Goal: Navigation & Orientation: Find specific page/section

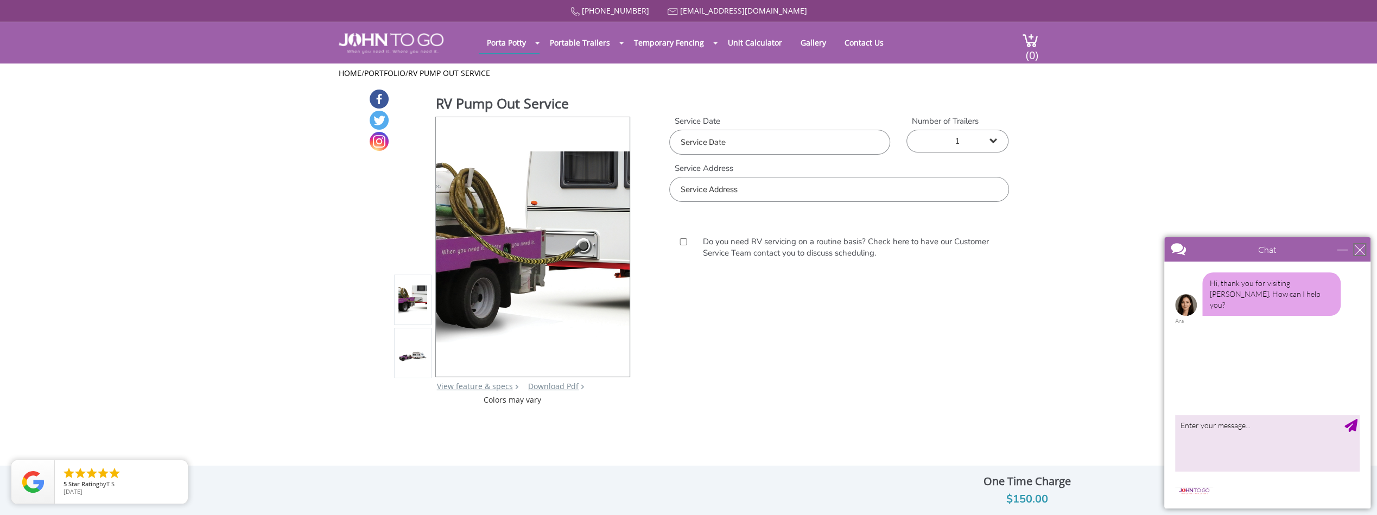
click at [1357, 245] on div "close" at bounding box center [1360, 249] width 11 height 11
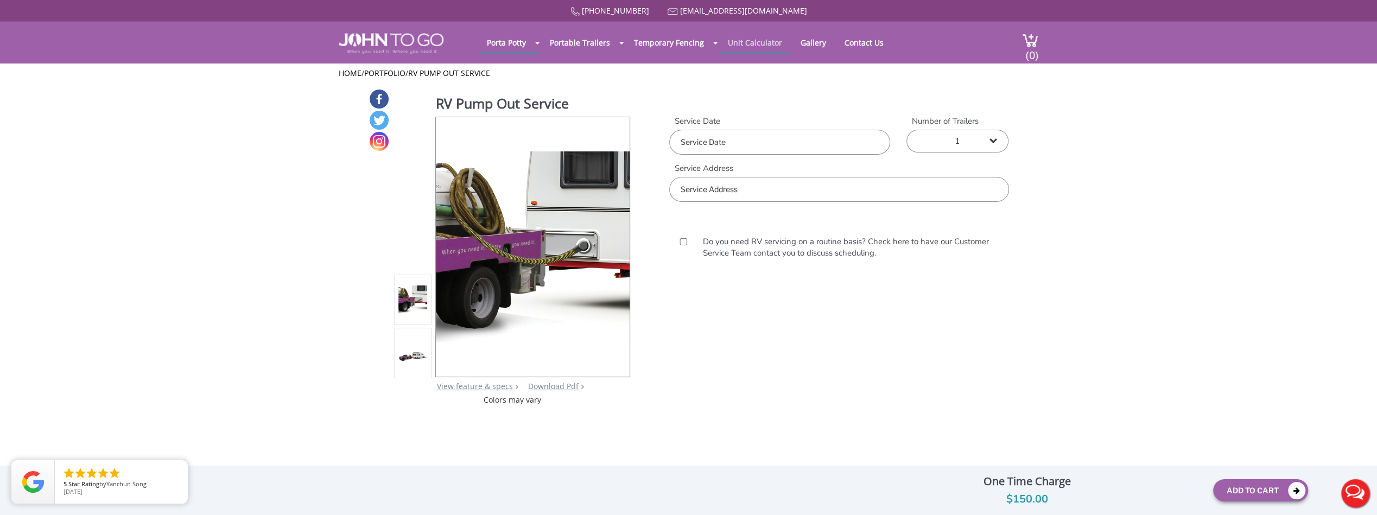
click at [750, 43] on link "Unit Calculator" at bounding box center [755, 42] width 71 height 21
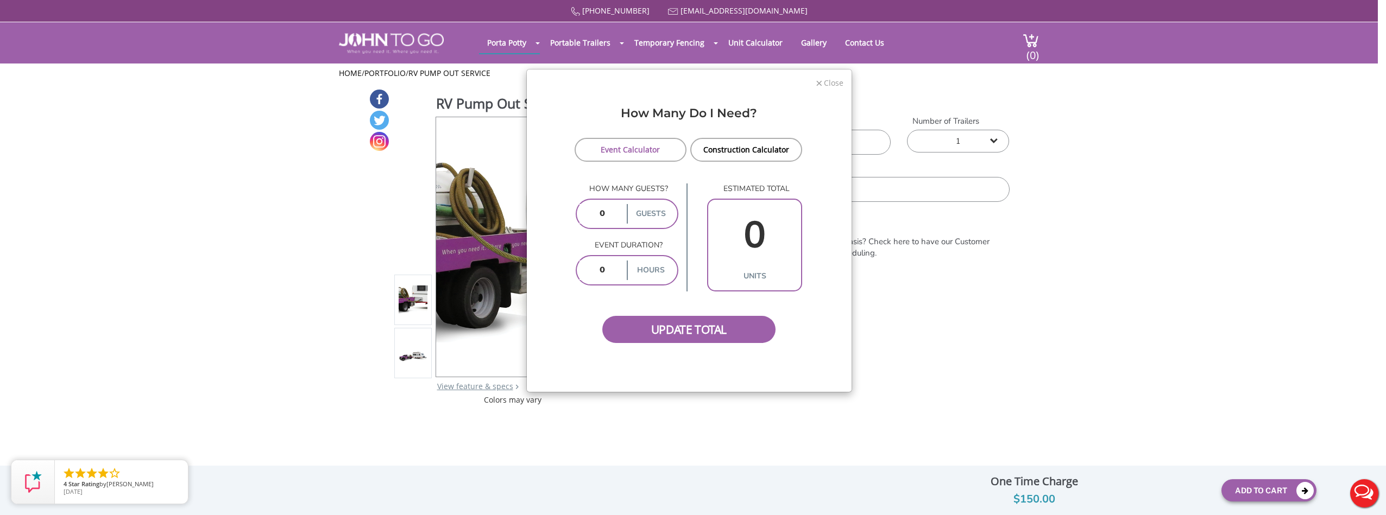
click at [822, 85] on span "×" at bounding box center [819, 82] width 7 height 16
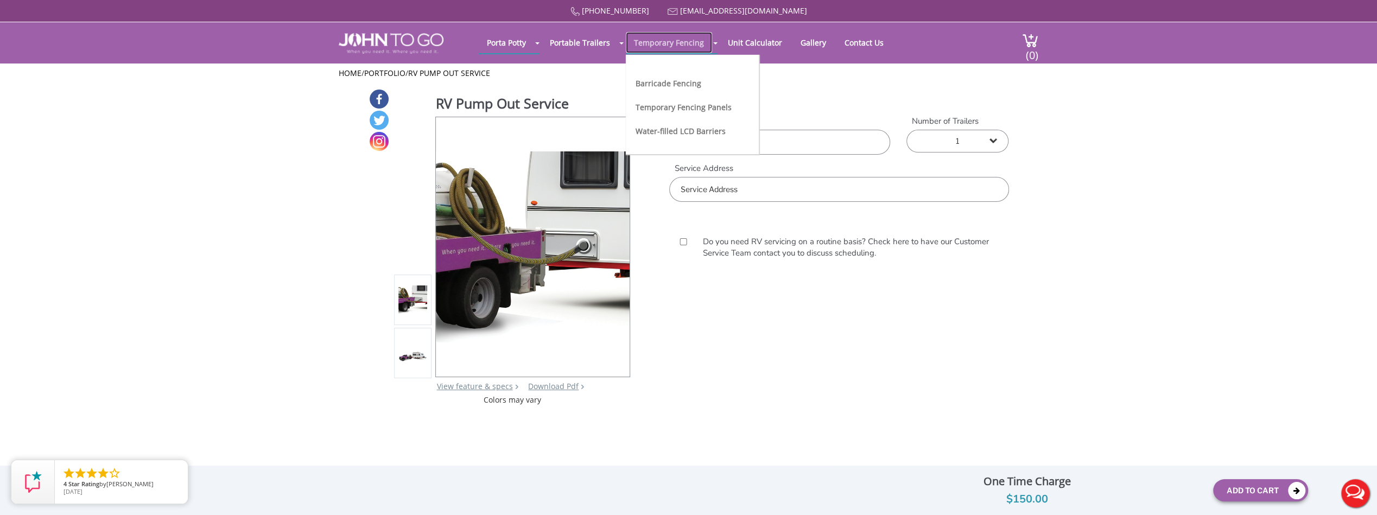
click at [681, 49] on link "Temporary Fencing" at bounding box center [669, 42] width 86 height 21
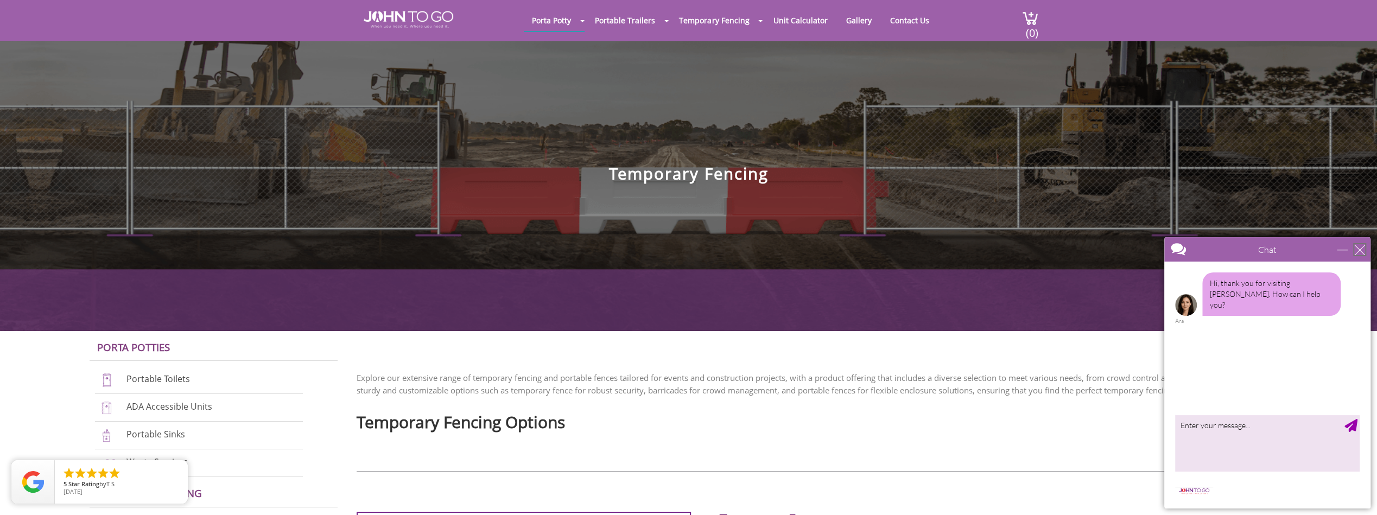
click at [1360, 246] on div "close" at bounding box center [1360, 249] width 11 height 11
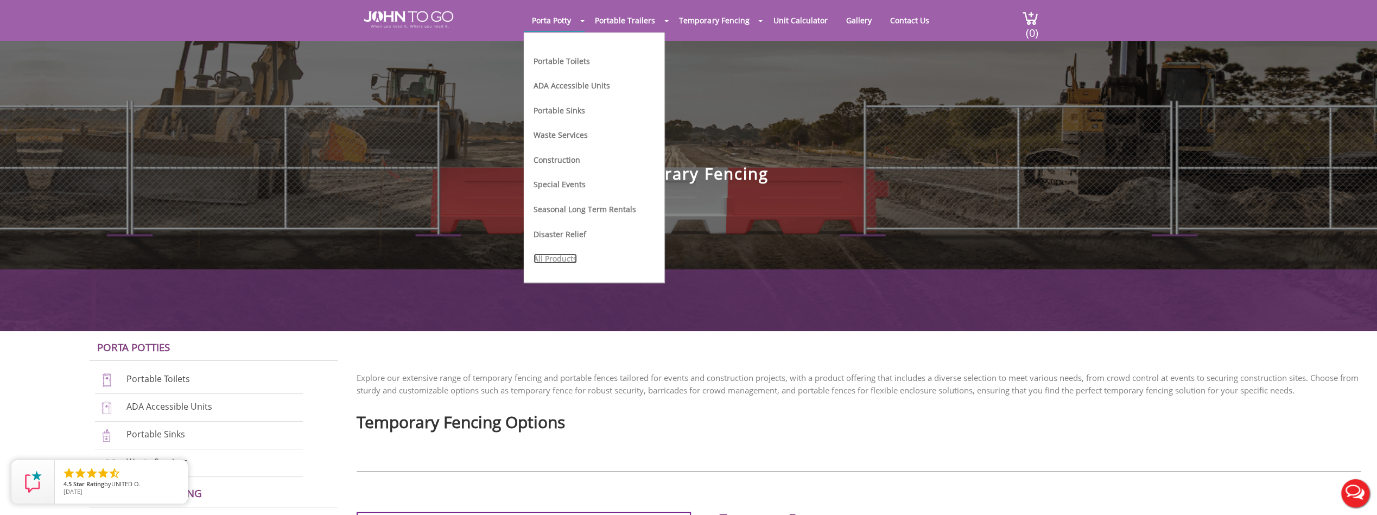
click at [555, 256] on link "All Products" at bounding box center [555, 259] width 43 height 10
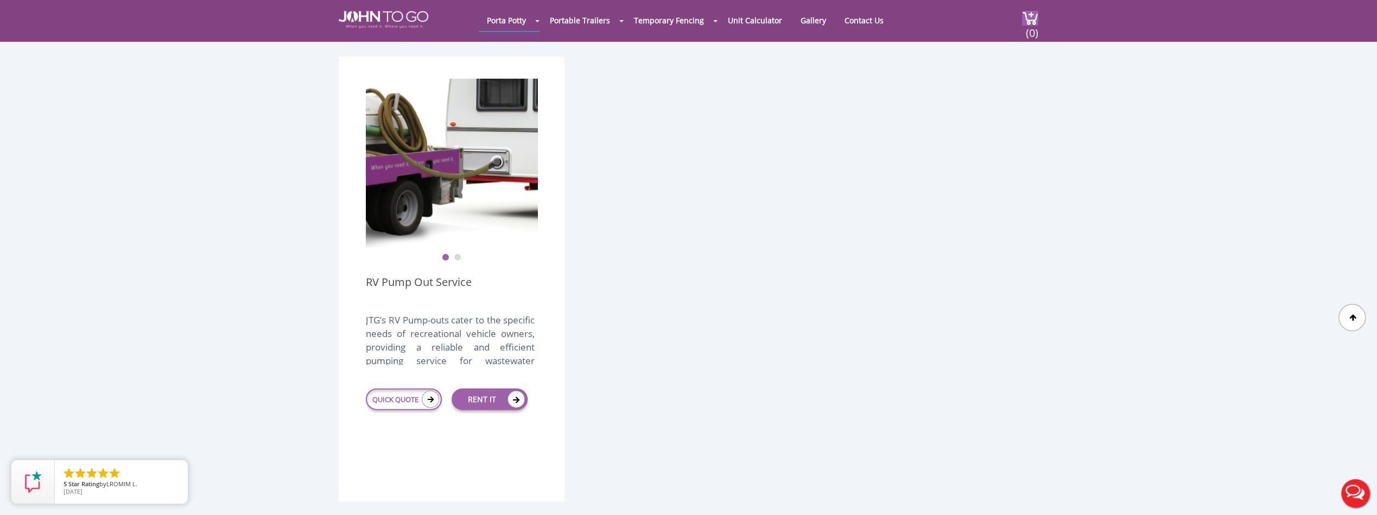
scroll to position [2226, 0]
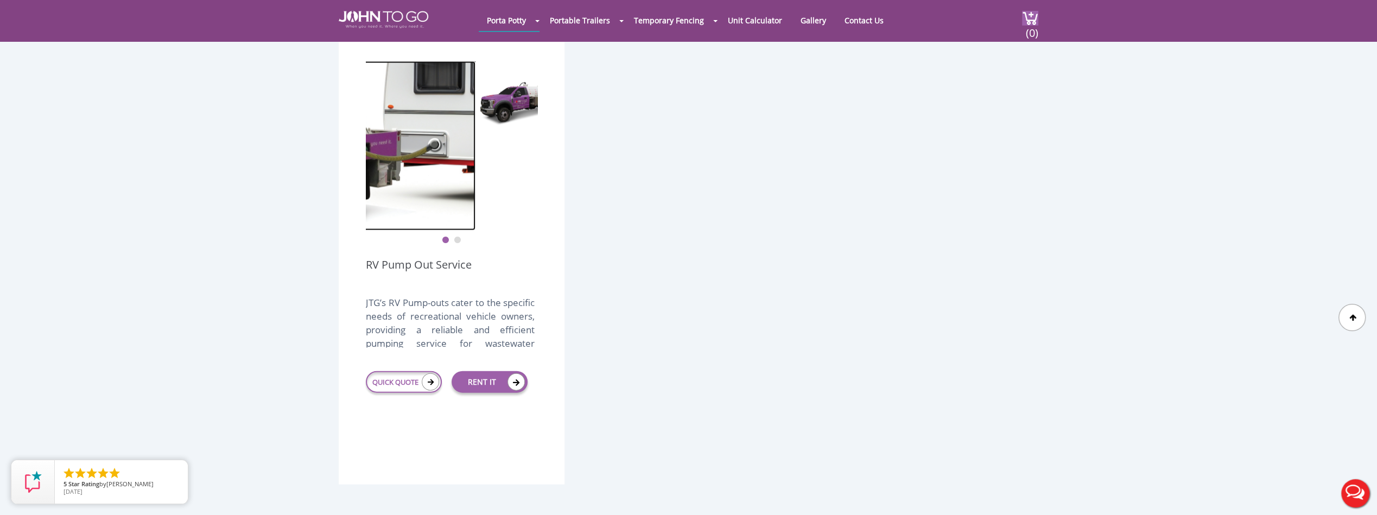
drag, startPoint x: 499, startPoint y: 167, endPoint x: 474, endPoint y: 184, distance: 30.1
click at [443, 179] on img at bounding box center [390, 145] width 172 height 169
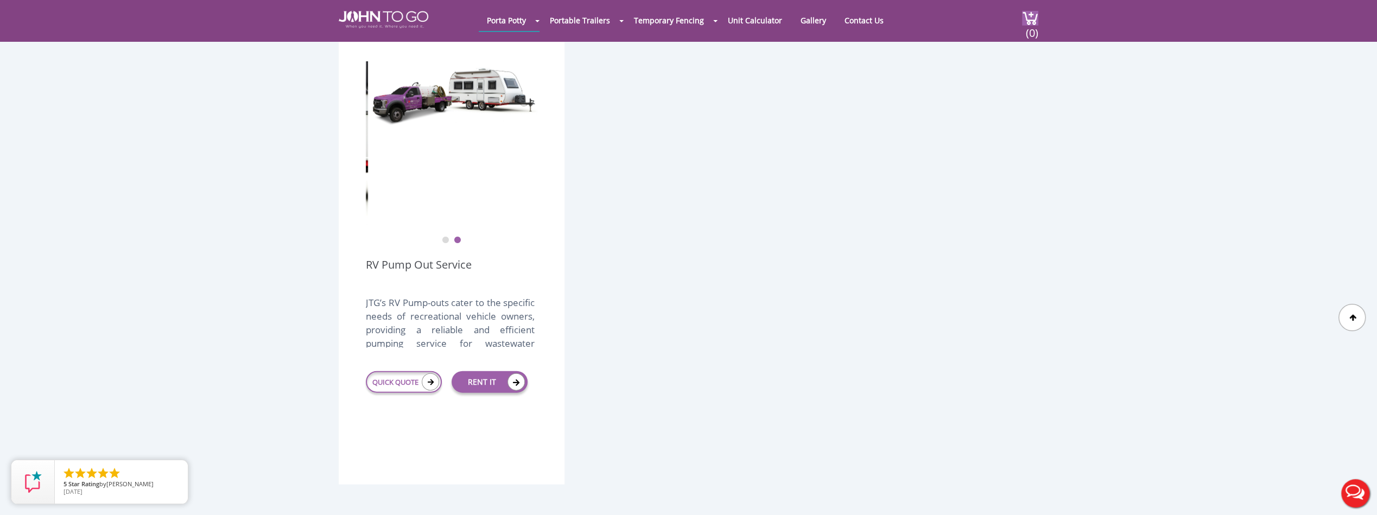
drag, startPoint x: 438, startPoint y: 179, endPoint x: 709, endPoint y: 176, distance: 271.5
click at [428, 374] on icon at bounding box center [430, 382] width 17 height 17
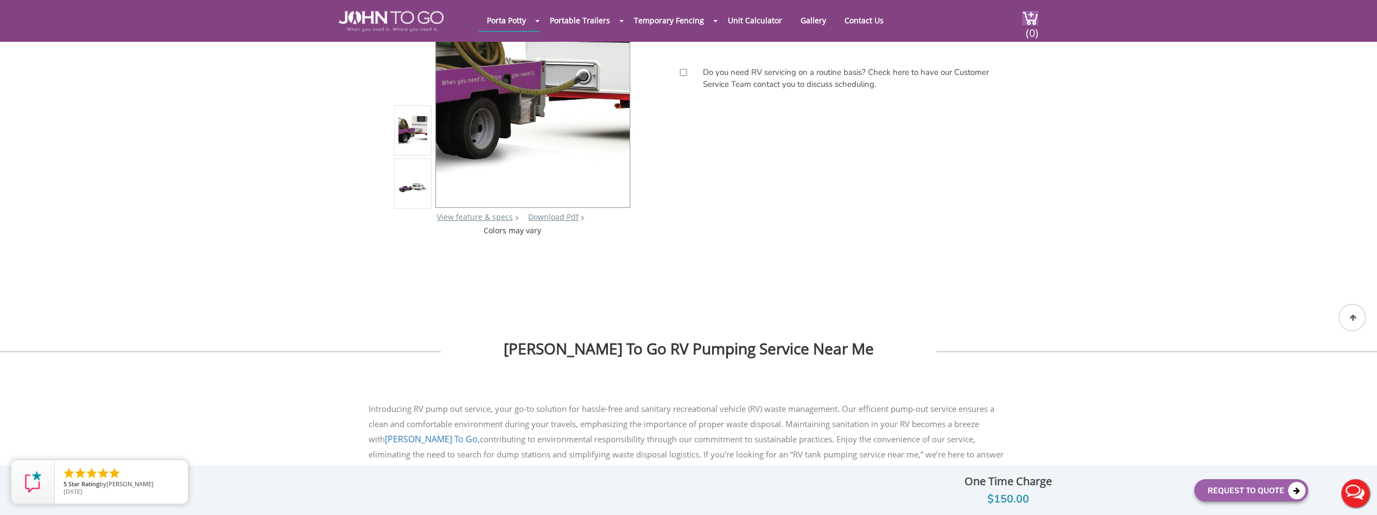
scroll to position [163, 0]
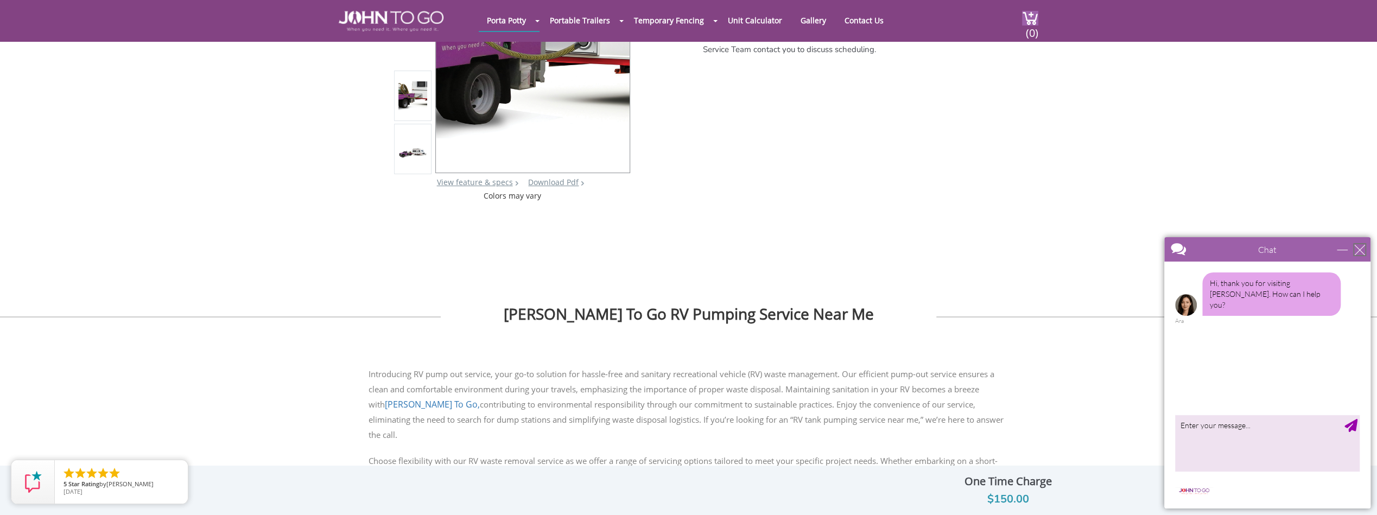
click at [1360, 250] on div "close" at bounding box center [1360, 249] width 11 height 11
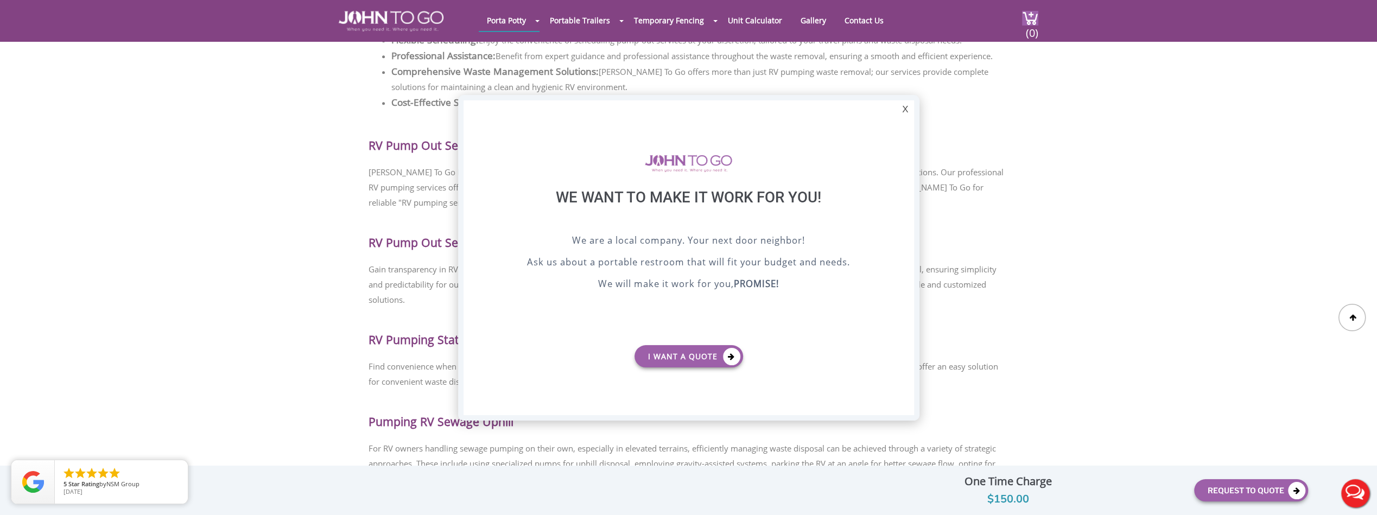
scroll to position [0, 0]
click at [907, 113] on div "X" at bounding box center [905, 109] width 17 height 18
